Goal: Feedback & Contribution: Submit feedback/report problem

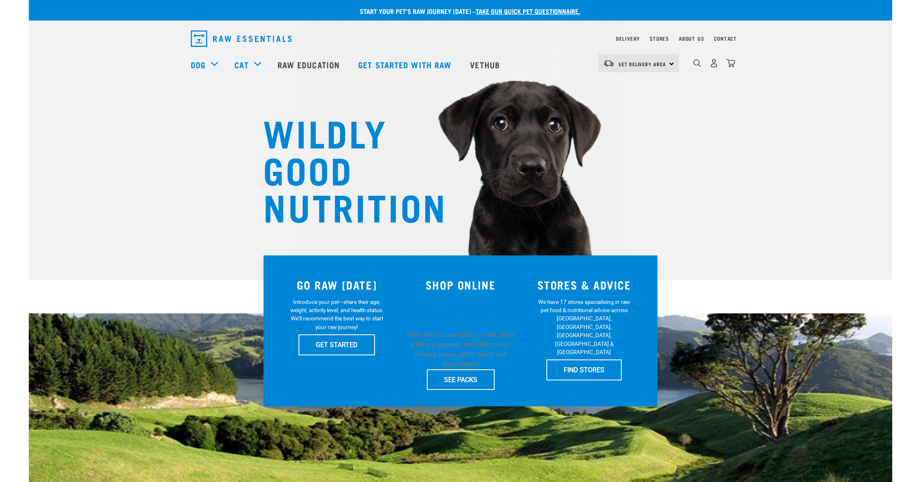
click at [411, 155] on h1 "WILDLY GOOD NUTRITION" at bounding box center [345, 168] width 165 height 111
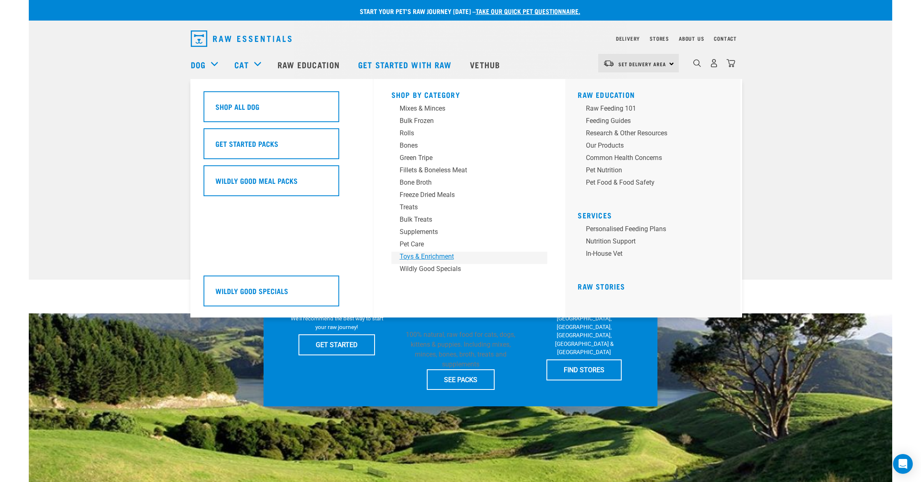
click at [409, 253] on div "Toys & Enrichment" at bounding box center [464, 257] width 128 height 10
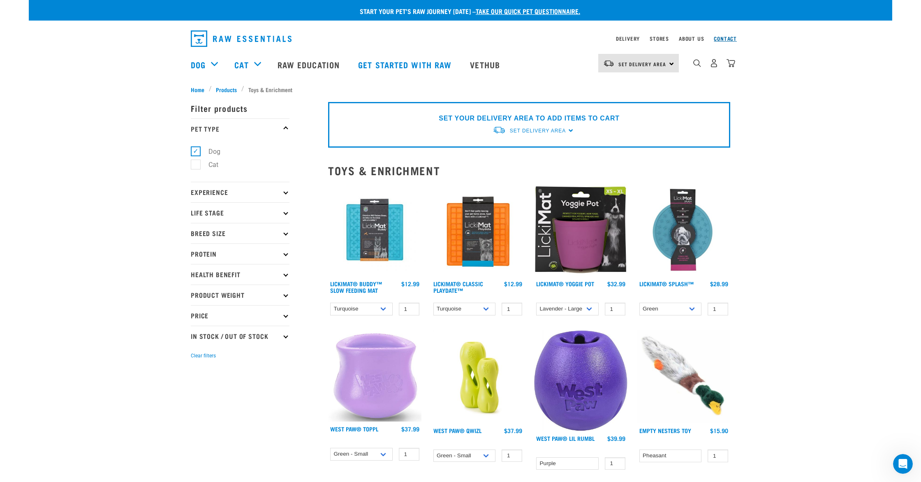
click at [719, 39] on link "Contact" at bounding box center [725, 38] width 23 height 3
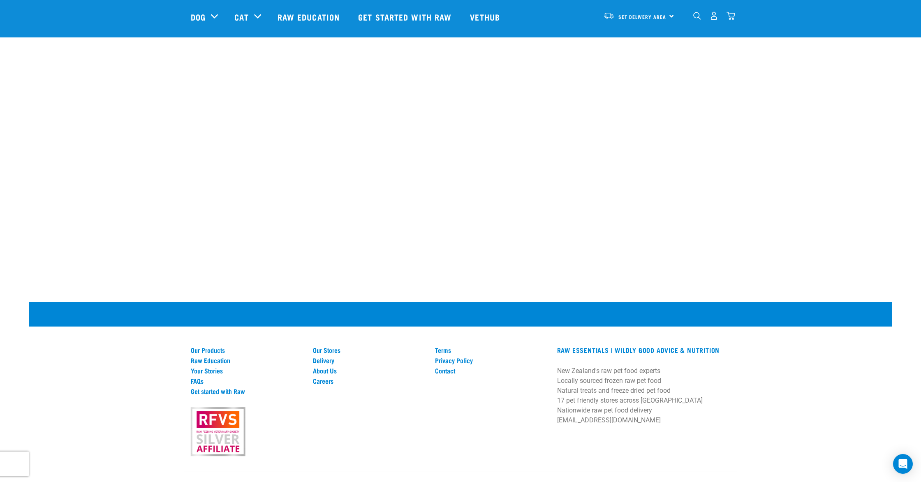
scroll to position [444, 0]
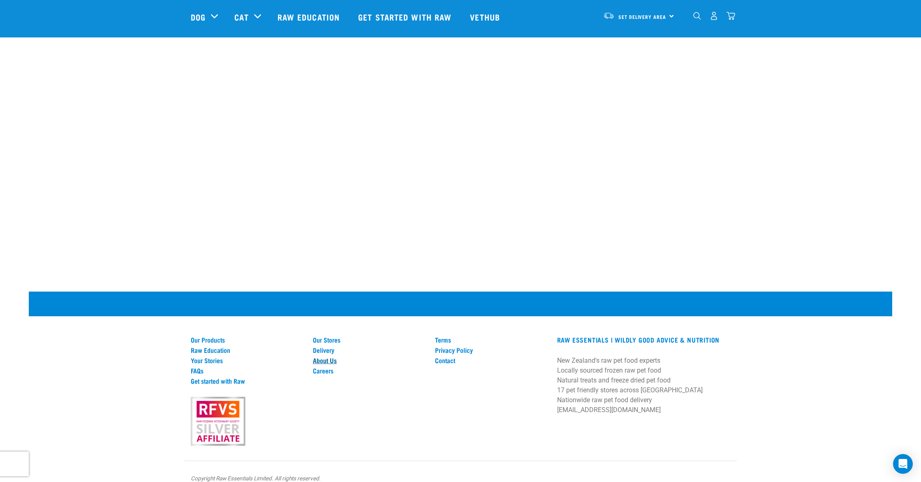
click at [321, 357] on link "About Us" at bounding box center [369, 360] width 112 height 7
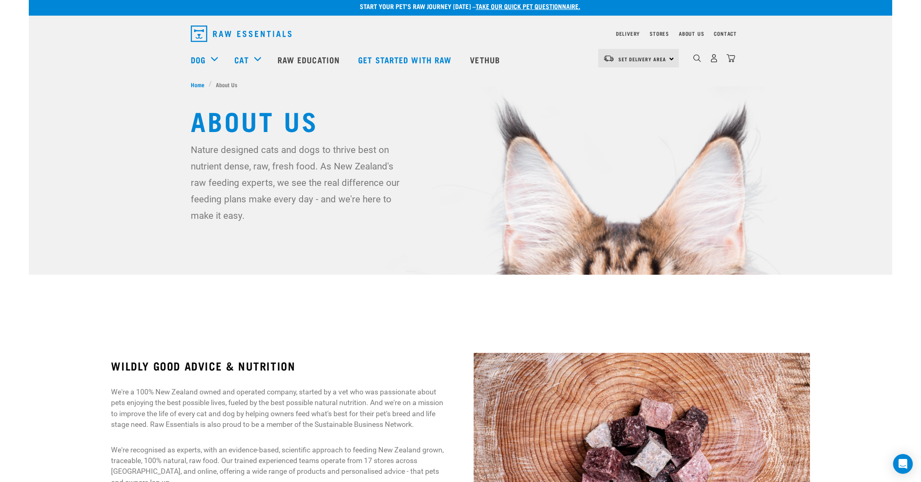
scroll to position [6, 0]
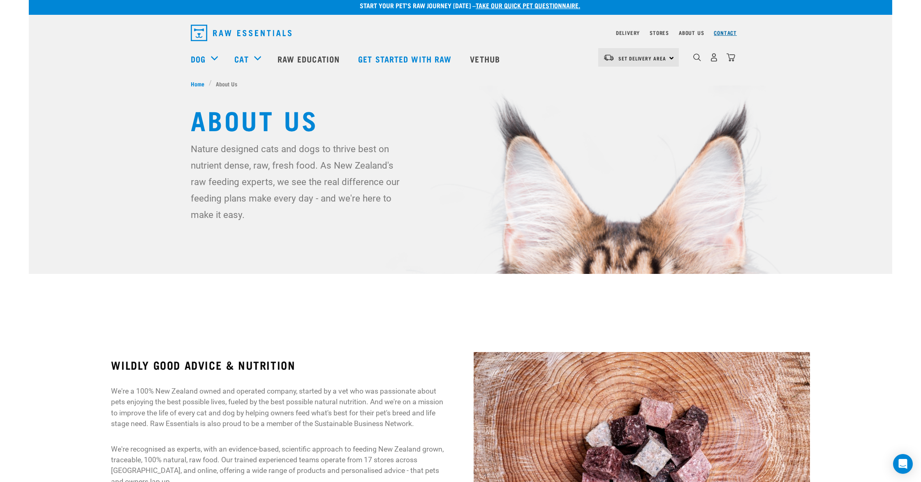
click at [719, 34] on link "Contact" at bounding box center [725, 32] width 23 height 3
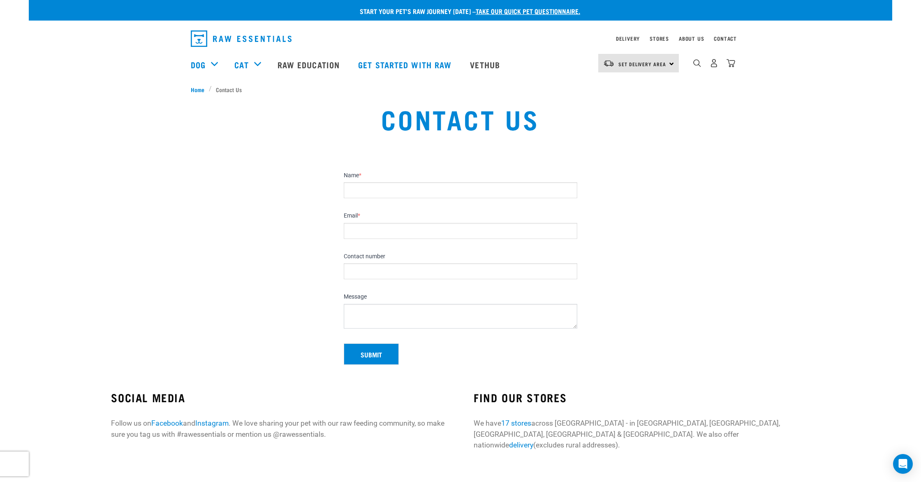
click at [399, 192] on input "Name *" at bounding box center [461, 190] width 234 height 16
type input "Matt Turnbull"
click at [398, 228] on input "Email *" at bounding box center [461, 231] width 234 height 16
type input "[EMAIL_ADDRESS][DOMAIN_NAME]"
click at [384, 271] on input "Contact number" at bounding box center [461, 271] width 234 height 16
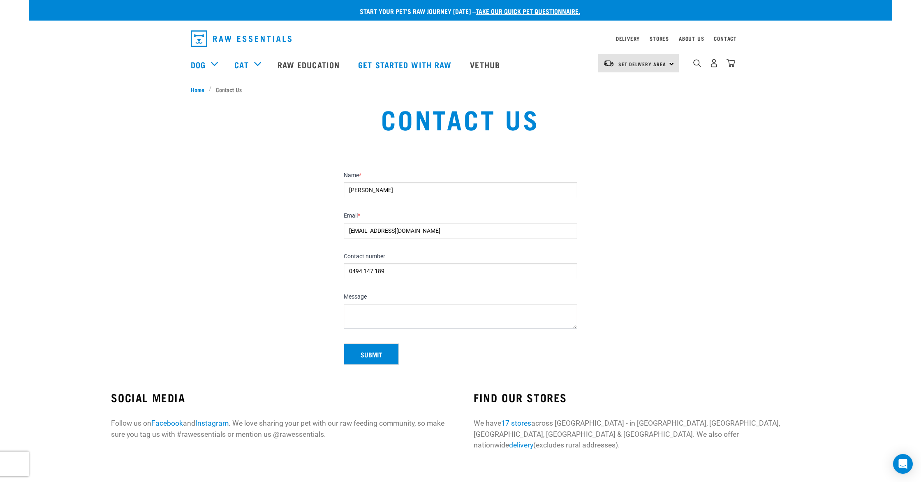
type input "0494 147 189"
click at [398, 318] on textarea "Message" at bounding box center [461, 316] width 234 height 25
click at [375, 316] on textarea "Hi, my" at bounding box center [461, 316] width 234 height 25
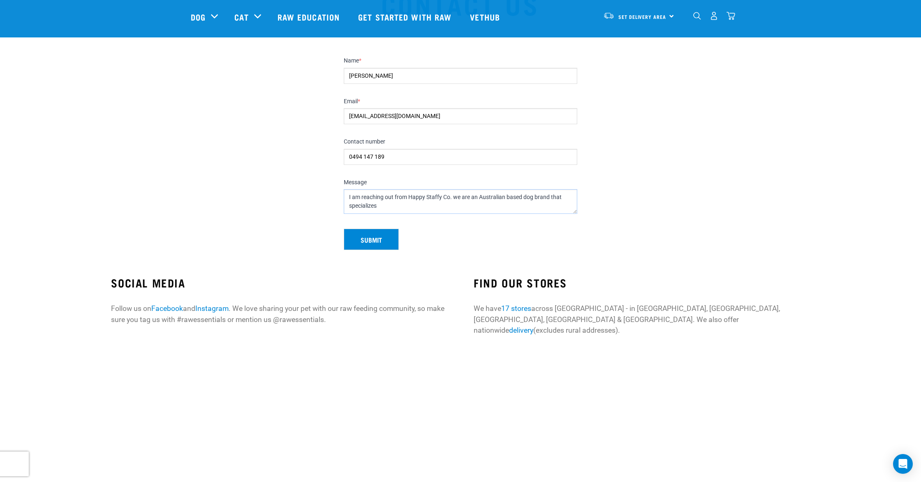
click at [359, 206] on textarea "Hi, my name is Matt. I am reaching out from Happy Staffy Co. we are an Australi…" at bounding box center [461, 201] width 234 height 25
paste textarea "specializes"
click at [397, 210] on textarea "Hi, my name is Matt. I am reaching out from Happy Staffy Co. we are an Australi…" at bounding box center [461, 201] width 234 height 25
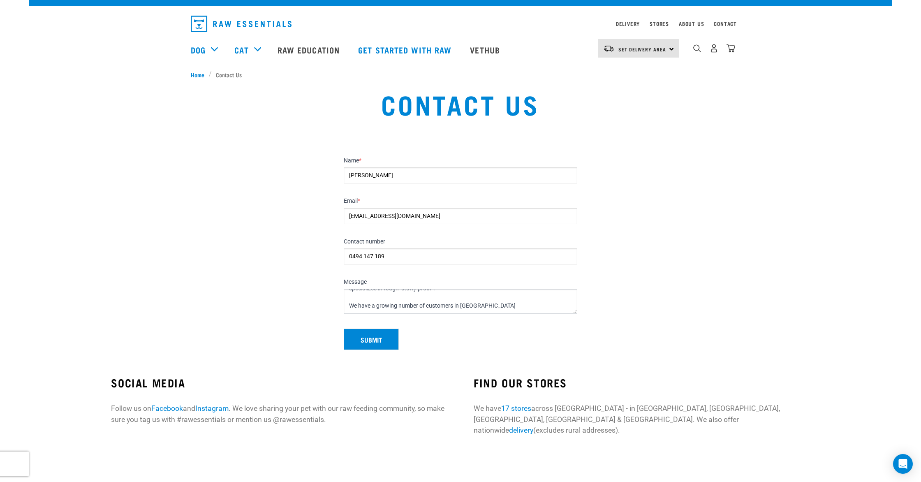
scroll to position [0, 0]
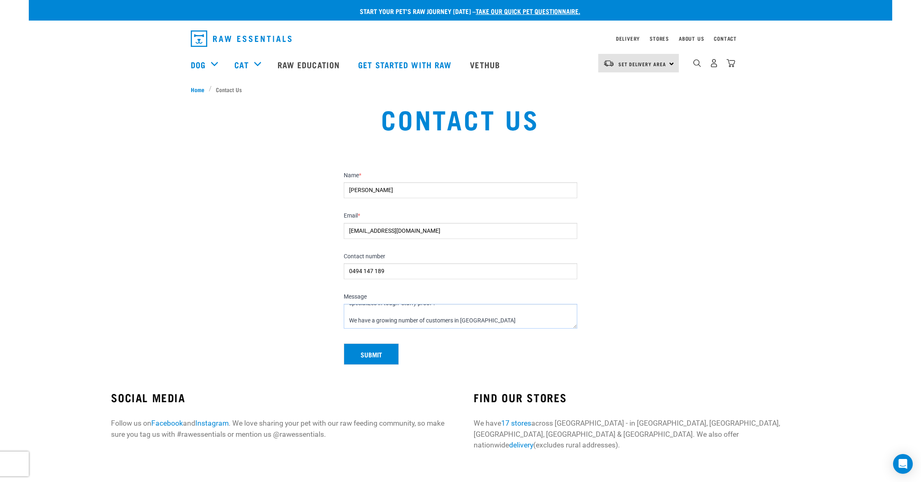
click at [501, 324] on textarea "Hi, my name is Matt. I am reaching out from Happy Staffy Co. we are an Australi…" at bounding box center [461, 316] width 234 height 25
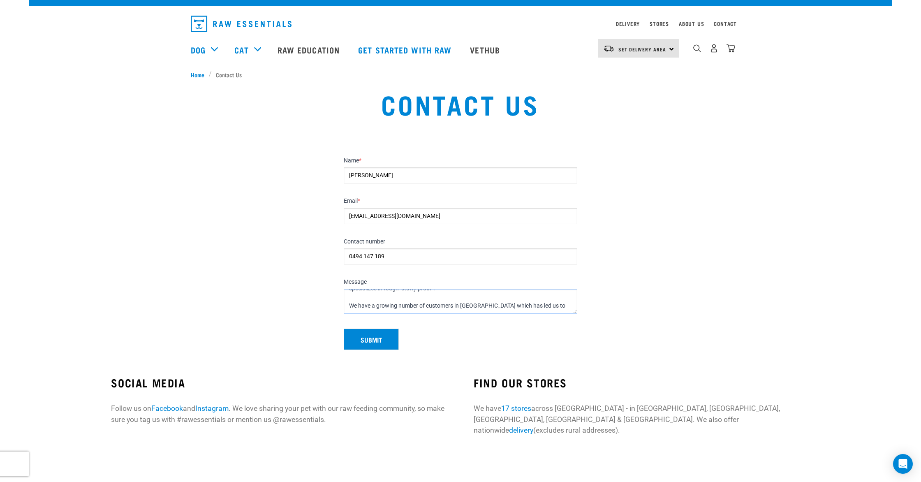
drag, startPoint x: 548, startPoint y: 306, endPoint x: 349, endPoint y: 303, distance: 199.1
click at [350, 303] on textarea "Hi, my name is Matt. I am reaching out from Happy Staffy Co. we are an Australi…" at bounding box center [461, 301] width 234 height 25
paste textarea "We’ve seen a growing number of NZ customers ordering from us online and would l…"
click at [375, 306] on textarea "Hi, my name is Matt. I am reaching out from Happy Staffy Co. we are an Australi…" at bounding box center [461, 301] width 234 height 25
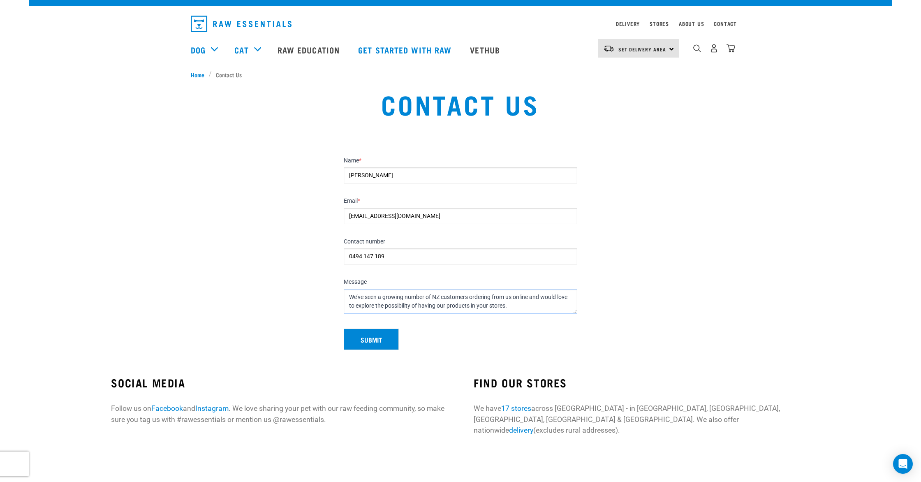
click at [509, 305] on textarea "Hi, my name is Matt. I am reaching out from Happy Staffy Co. we are an Australi…" at bounding box center [461, 301] width 234 height 25
paste textarea "We work with independent retailers across AU and NZ, and our products are desig…"
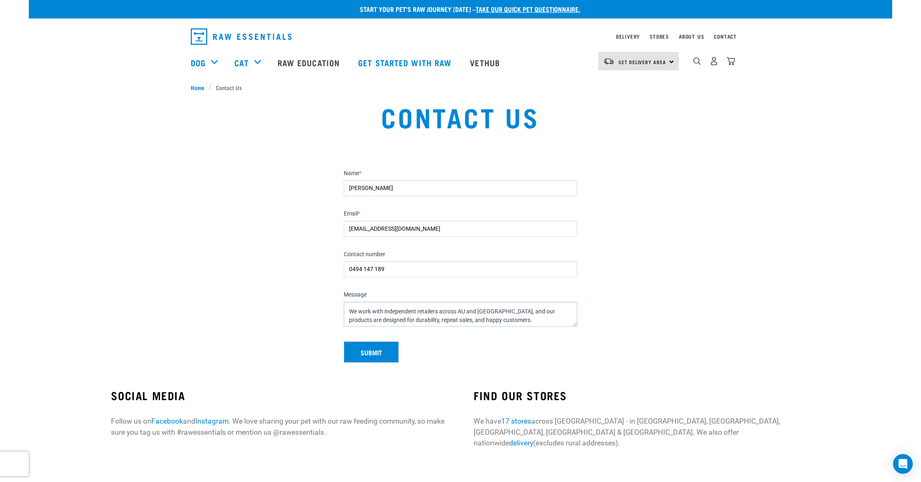
scroll to position [71, 0]
click at [487, 309] on textarea "Hi, my name is Matt. I am reaching out from Happy Staffy Co. we are an Australi…" at bounding box center [461, 314] width 234 height 25
click at [439, 315] on textarea "Hi, my name is Matt. I am reaching out from Happy Staffy Co. we are an Australi…" at bounding box center [461, 314] width 234 height 25
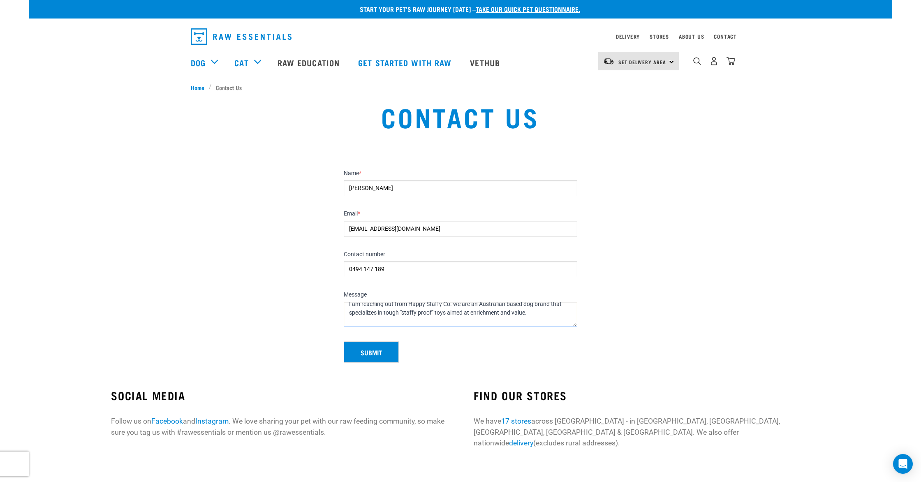
click at [464, 312] on textarea "Hi, my name is Matt. I am reaching out from Happy Staffy Co. we are an Australi…" at bounding box center [461, 314] width 234 height 25
drag, startPoint x: 522, startPoint y: 312, endPoint x: 537, endPoint y: 313, distance: 15.2
click at [522, 312] on textarea "Hi, my name is Matt. I am reaching out from Happy Staffy Co. we are an Australi…" at bounding box center [461, 314] width 234 height 25
click at [527, 315] on textarea "Hi, my name is Matt. I am reaching out from Happy Staffy Co. we are an Australi…" at bounding box center [461, 314] width 234 height 25
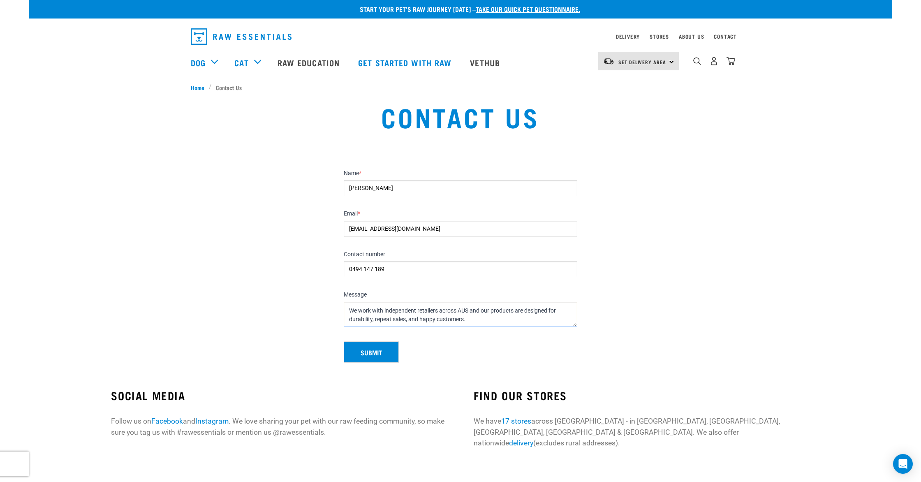
scroll to position [71, 0]
click at [484, 318] on textarea "Hi, my name is Matt. I am reaching out from Happy Staffy Co. we are an Australi…" at bounding box center [461, 314] width 234 height 25
click at [369, 313] on textarea "Hi, my name is Matt. I am reaching out from Happy Staffy Co. we are an Australi…" at bounding box center [461, 314] width 234 height 25
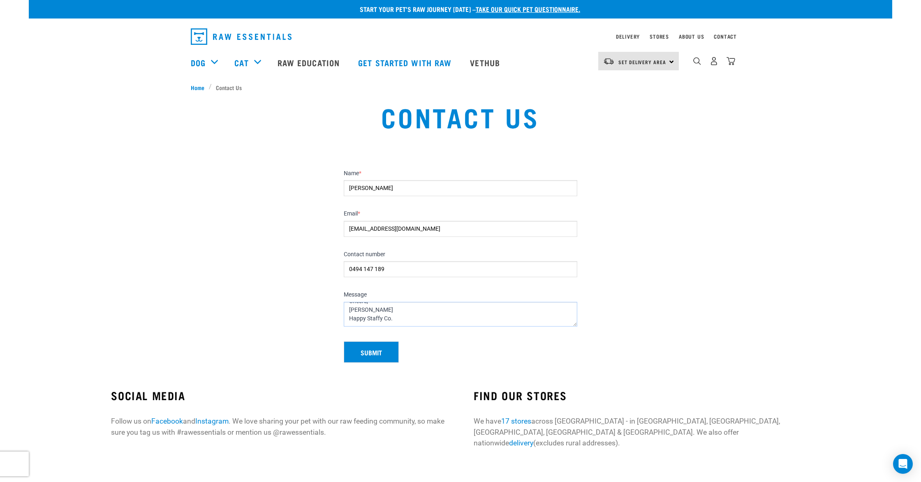
drag, startPoint x: 384, startPoint y: 316, endPoint x: 424, endPoint y: 321, distance: 40.3
click at [425, 321] on textarea "Hi, my name is Matt. I am reaching out from Happy Staffy Co. we are an Australi…" at bounding box center [461, 314] width 234 height 25
click at [424, 320] on textarea "Hi, my name is Matt. I am reaching out from Happy Staffy Co. we are an Australi…" at bounding box center [461, 314] width 234 height 25
click at [382, 317] on textarea "Hi, my name is Matt. I am reaching out from Happy Staffy Co. we are an Australi…" at bounding box center [461, 314] width 234 height 25
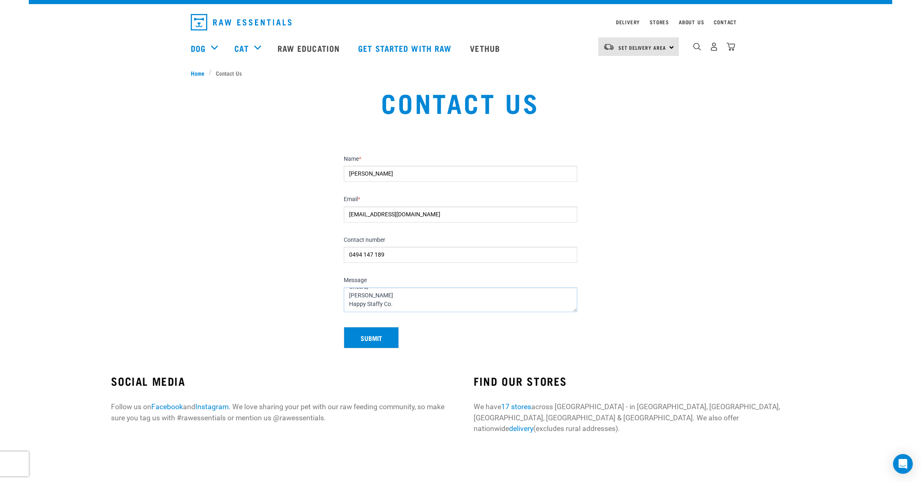
scroll to position [16, 0]
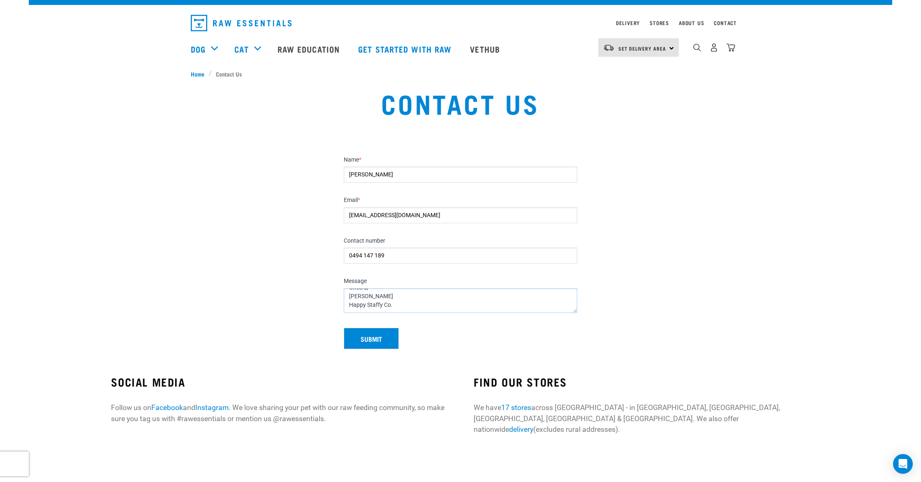
click at [402, 303] on textarea "Hi, my name is Matt. I am reaching out from Happy Staffy Co. we are an Australi…" at bounding box center [461, 300] width 234 height 25
paste textarea "https://www.happystaffyco.com/"
click at [448, 328] on div "Submit" at bounding box center [461, 335] width 240 height 28
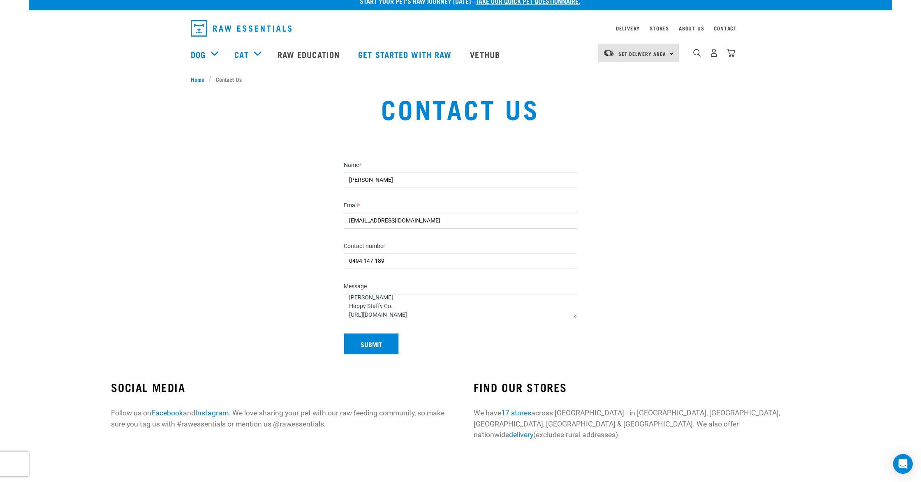
scroll to position [9, 0]
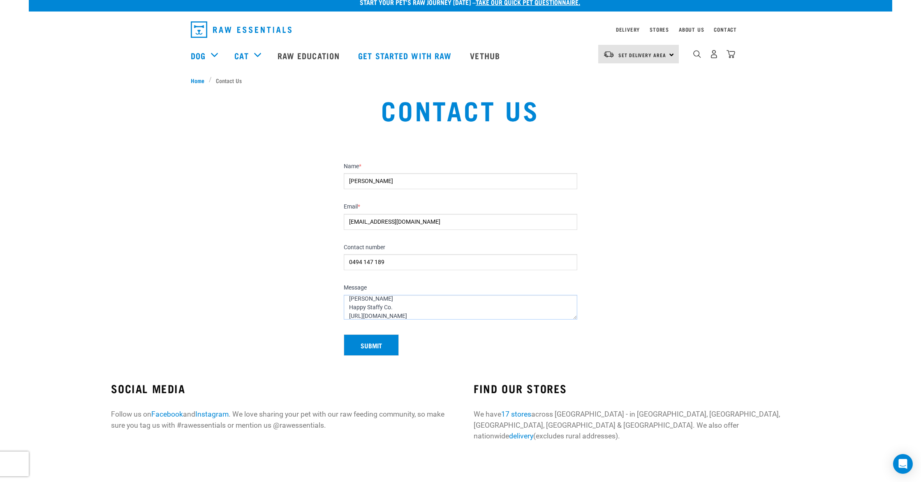
drag, startPoint x: 369, startPoint y: 315, endPoint x: 335, endPoint y: 313, distance: 34.2
click at [335, 313] on section "Name * Matt Turnbull Email * wholesale@happystaffyco.com Contact number 0494 14…" at bounding box center [461, 256] width 864 height 218
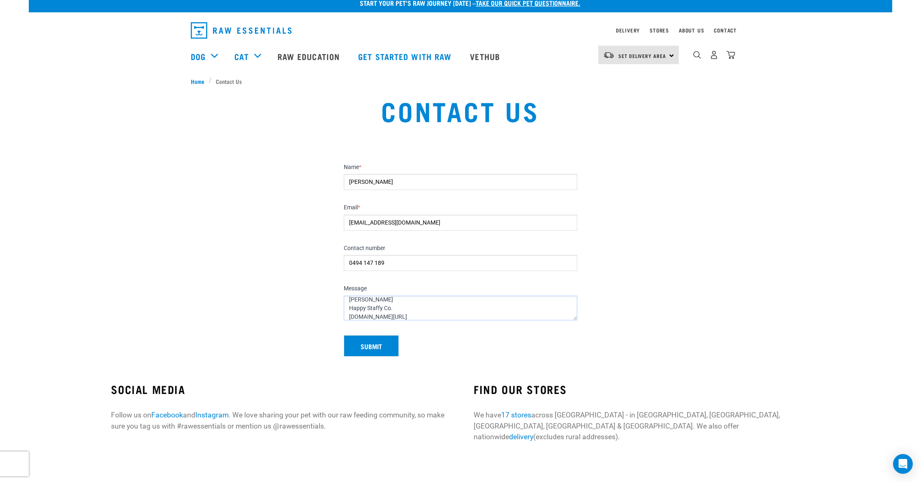
scroll to position [8, 0]
click at [418, 316] on textarea "Hi, my name is Matt. I am reaching out from Happy Staffy Co. we are an Australi…" at bounding box center [461, 308] width 234 height 25
click at [357, 303] on textarea "Hi, my name is Matt. I am reaching out from Happy Staffy Co. we are an Australi…" at bounding box center [461, 307] width 234 height 25
click at [385, 303] on textarea "Hi, My name is Matt. I am reaching out from Happy Staffy Co. we are an Australi…" at bounding box center [461, 307] width 234 height 25
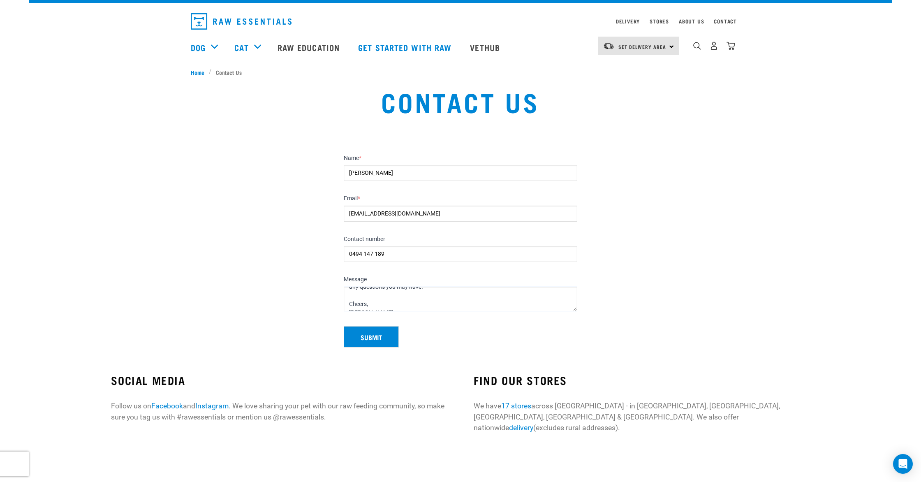
scroll to position [130, 0]
click at [366, 302] on textarea "Hi, My name is Matt. I am reaching out from Happy Staffy Co. we are an Australi…" at bounding box center [461, 299] width 234 height 25
type textarea "Hi, My name is Matt. I am reaching out from Happy Staffy Co. we are an Australi…"
click at [378, 335] on button "Submit" at bounding box center [371, 336] width 55 height 21
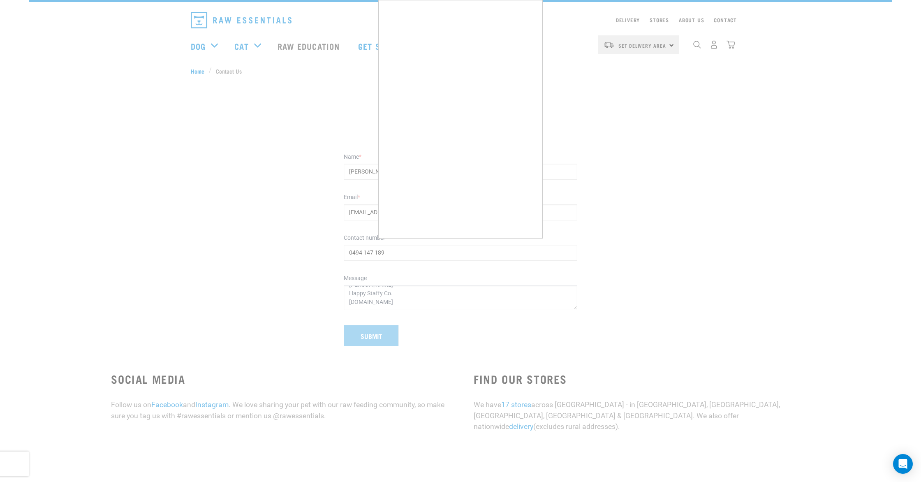
scroll to position [20, 0]
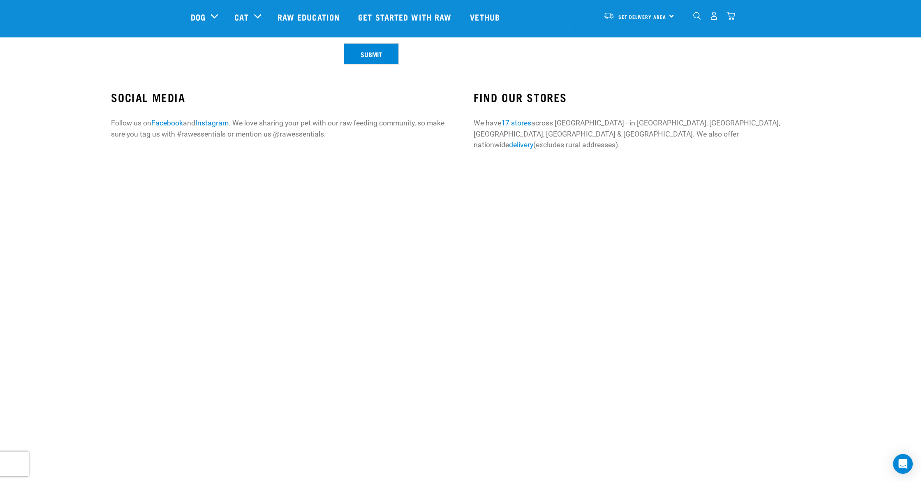
scroll to position [286, 0]
